Goal: Transaction & Acquisition: Purchase product/service

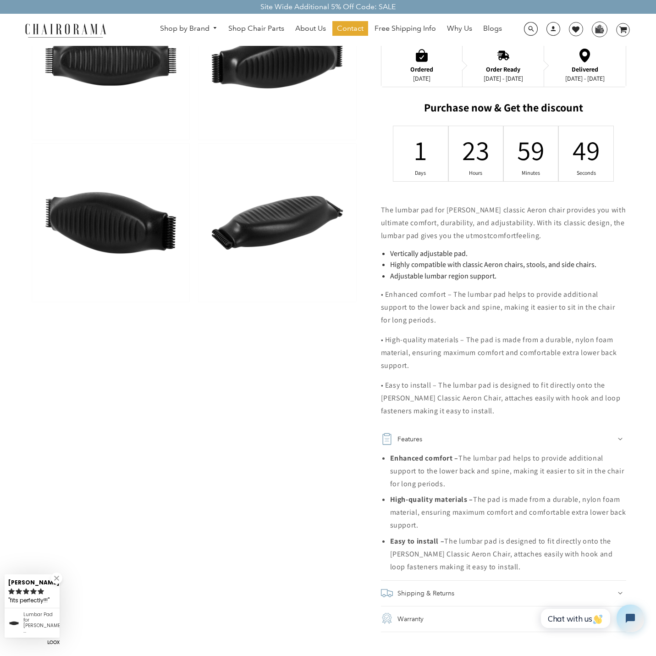
scroll to position [367, 0]
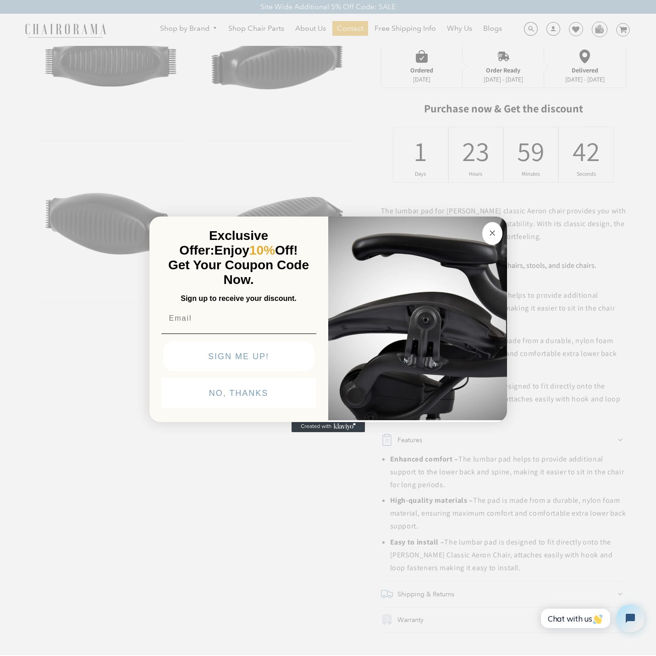
click at [496, 234] on circle "Close dialog" at bounding box center [492, 233] width 11 height 11
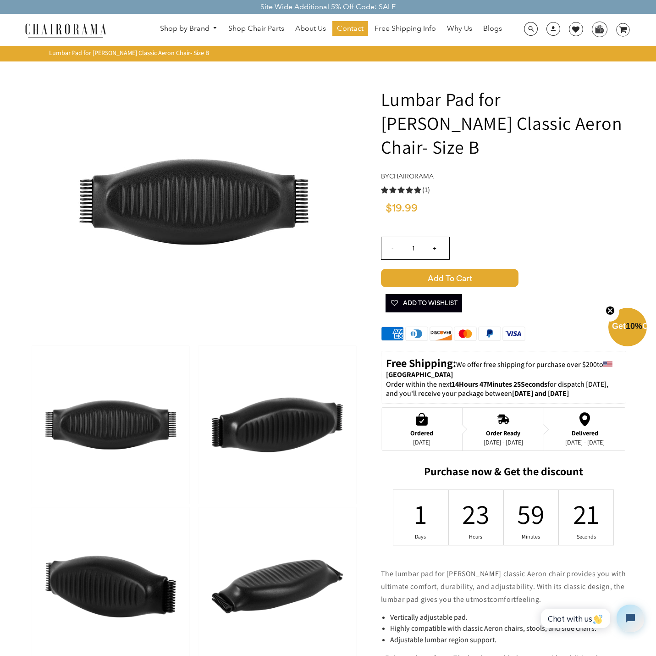
scroll to position [0, 0]
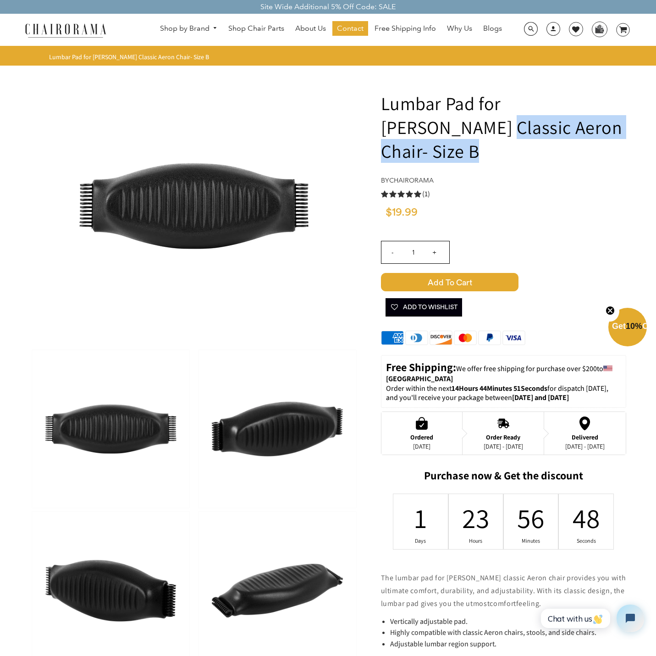
drag, startPoint x: 602, startPoint y: 128, endPoint x: 386, endPoint y: 125, distance: 216.4
click at [386, 125] on h1 "Lumbar Pad for [PERSON_NAME] Classic Aeron Chair- Size B" at bounding box center [503, 127] width 245 height 72
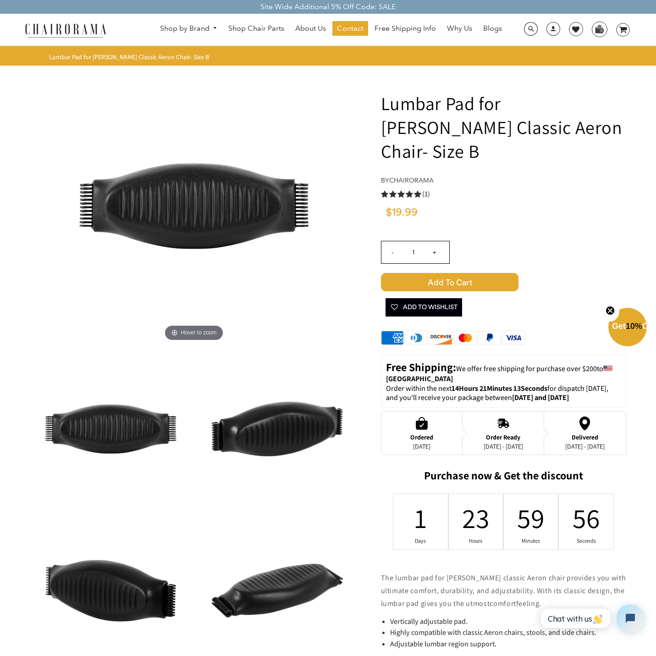
click at [455, 273] on span "Add to Cart" at bounding box center [450, 282] width 138 height 18
click at [624, 28] on icon at bounding box center [623, 30] width 8 height 6
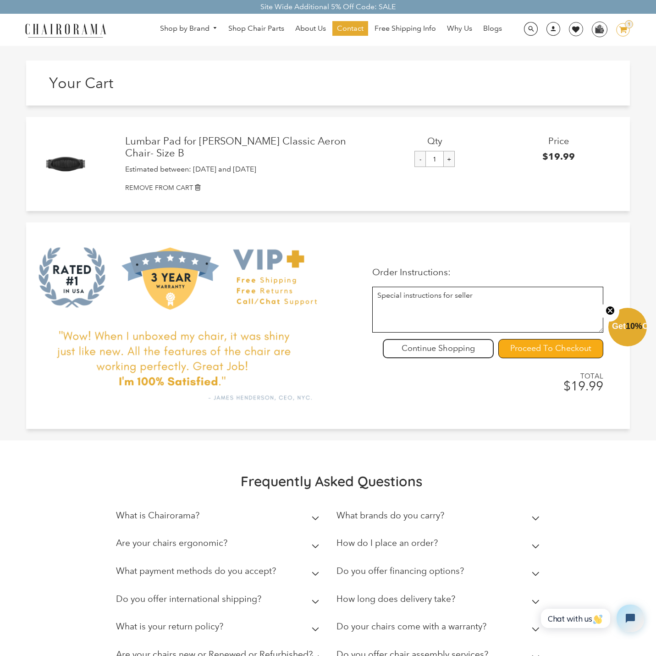
click at [580, 352] on input "Proceed To Checkout" at bounding box center [550, 348] width 105 height 19
